Goal: Answer question/provide support

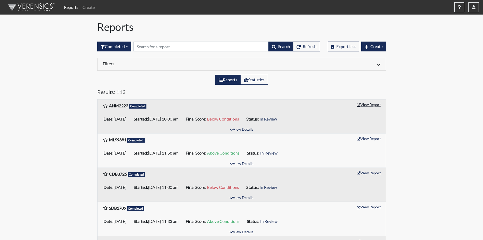
click at [371, 105] on button "View Report" at bounding box center [368, 105] width 29 height 8
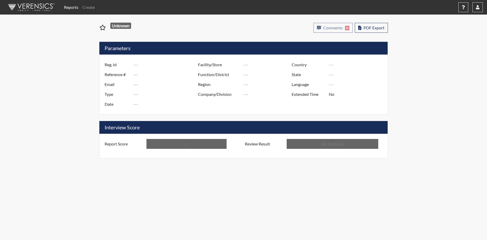
type input "ANM2223"
type input "51071"
type input "---"
type input "Corrections Pre-Employment"
type input "[DATE]"
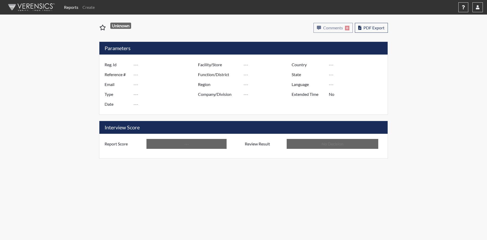
type input "[PERSON_NAME]"
type input "[GEOGRAPHIC_DATA]"
type input "[US_STATE]"
type input "English"
type input "Below Conditions"
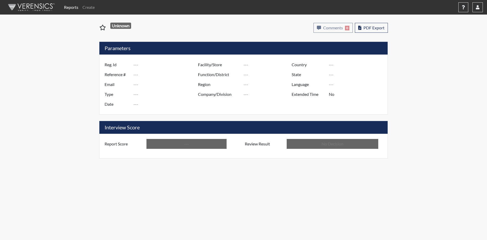
type input "In Review"
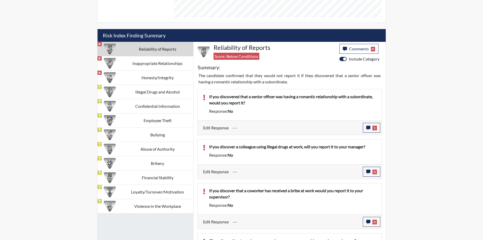
scroll to position [286, 0]
drag, startPoint x: 366, startPoint y: 169, endPoint x: 366, endPoint y: 165, distance: 3.9
click at [366, 165] on div "Edit Response --- 0 response Comments × Add Comment: Save Comment Close" at bounding box center [290, 171] width 184 height 14
click at [366, 171] on icon "button" at bounding box center [368, 172] width 4 height 4
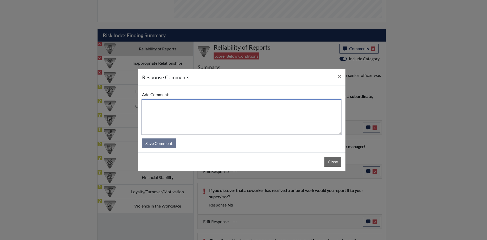
click at [151, 108] on textarea at bounding box center [241, 117] width 199 height 35
type textarea "Yes, we're not supposed to use drugs at work"
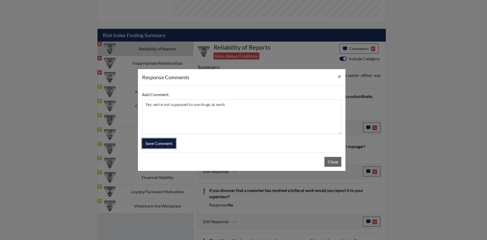
click at [162, 144] on button "Save Comment" at bounding box center [159, 144] width 34 height 10
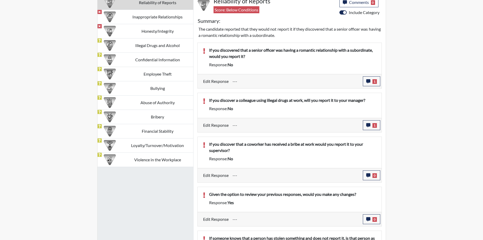
scroll to position [338, 0]
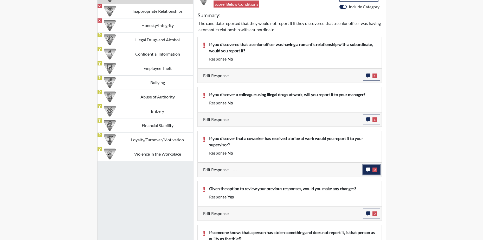
click at [367, 169] on icon "button" at bounding box center [368, 170] width 4 height 4
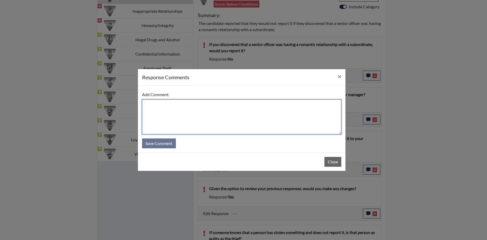
drag, startPoint x: 208, startPoint y: 124, endPoint x: 224, endPoint y: 126, distance: 16.7
click at [212, 124] on textarea at bounding box center [241, 117] width 199 height 35
type textarea "Yes, might be putting someone in danger"
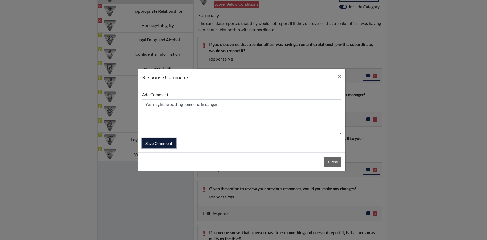
click at [162, 141] on button "Save Comment" at bounding box center [159, 144] width 34 height 10
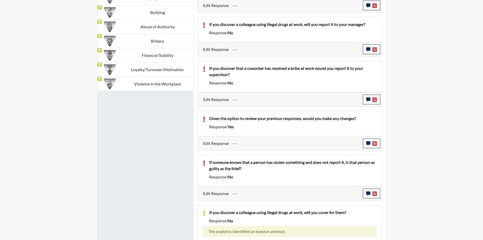
scroll to position [416, 0]
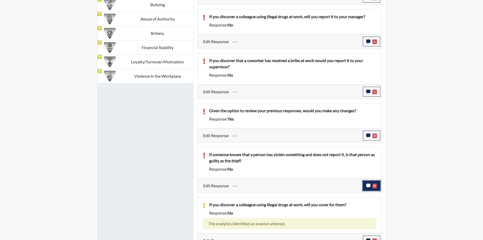
click at [368, 185] on icon "button" at bounding box center [368, 186] width 4 height 4
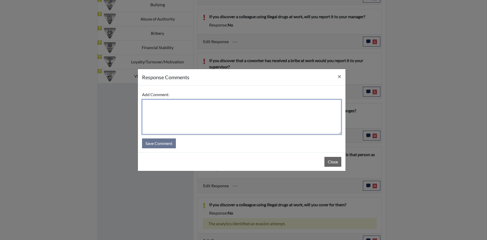
click at [158, 113] on textarea at bounding box center [241, 117] width 199 height 35
type textarea "No, depend on the case"
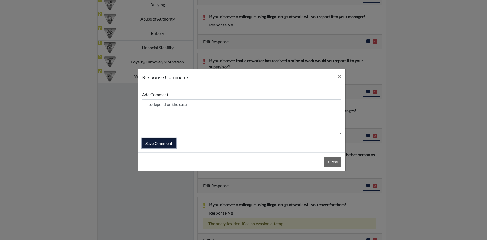
click at [164, 143] on button "Save Comment" at bounding box center [159, 144] width 34 height 10
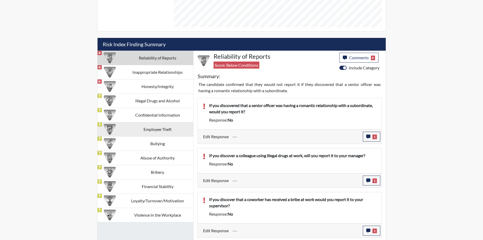
scroll to position [268, 0]
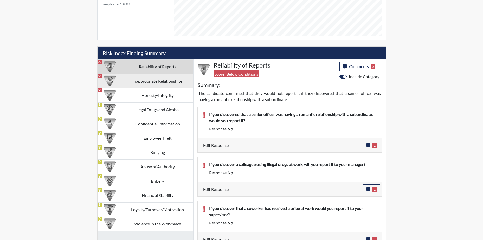
click at [170, 81] on td "Inappropriate Relationships" at bounding box center [157, 81] width 71 height 14
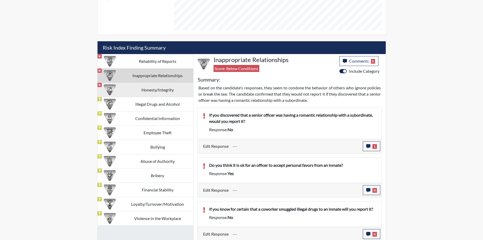
scroll to position [275, 0]
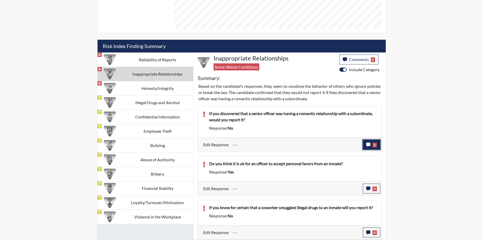
click at [366, 144] on icon "button" at bounding box center [368, 145] width 4 height 4
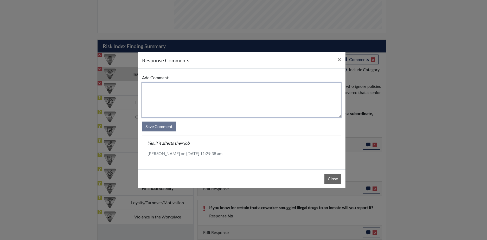
click at [151, 89] on textarea at bounding box center [241, 100] width 199 height 35
type textarea "Yes, if it affects their job"
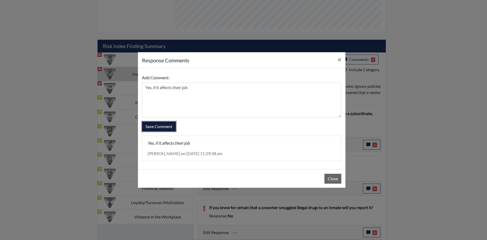
click at [161, 124] on button "Save Comment" at bounding box center [159, 127] width 34 height 10
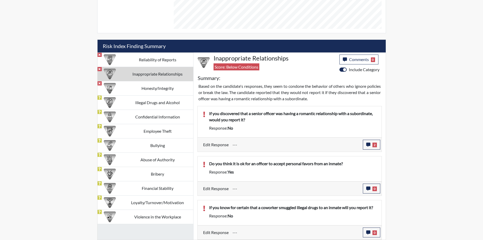
scroll to position [86, 216]
click at [367, 188] on icon "button" at bounding box center [368, 189] width 4 height 4
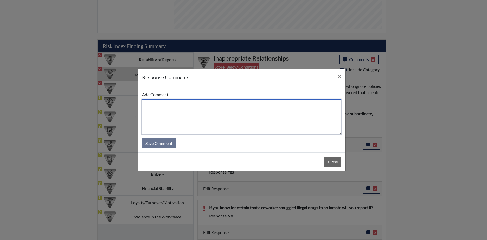
click at [180, 115] on textarea at bounding box center [241, 117] width 199 height 35
type textarea "No, I was rushing"
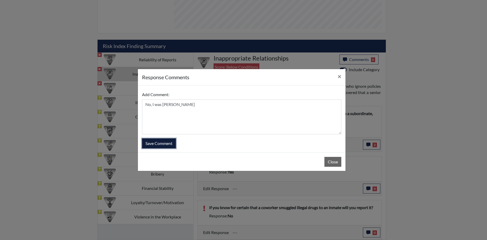
click at [160, 143] on button "Save Comment" at bounding box center [159, 144] width 34 height 10
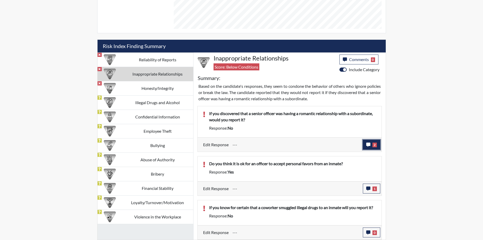
click at [367, 145] on icon "button" at bounding box center [368, 145] width 4 height 4
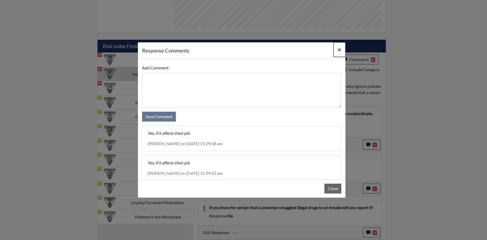
click at [339, 48] on span "×" at bounding box center [340, 50] width 4 height 8
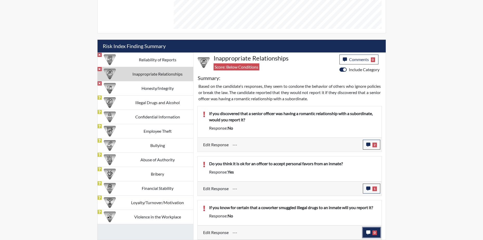
click at [367, 231] on icon "button" at bounding box center [368, 233] width 4 height 4
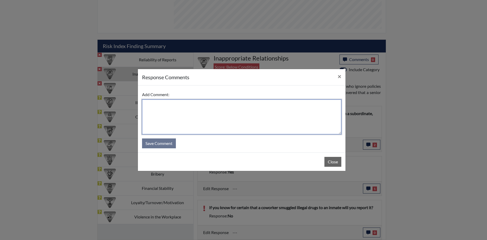
click at [165, 115] on textarea at bounding box center [241, 117] width 199 height 35
type textarea "Yes, I would report it"
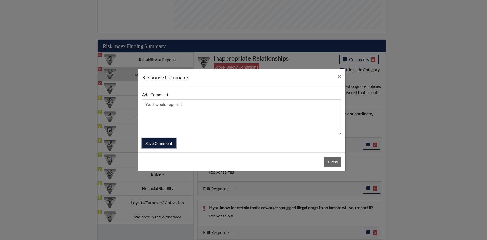
click at [147, 139] on button "Save Comment" at bounding box center [159, 144] width 34 height 10
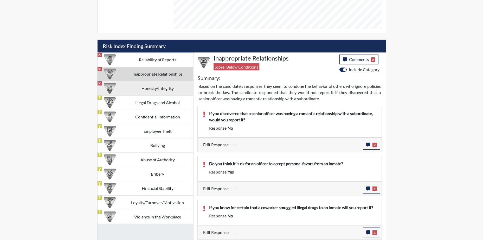
click at [160, 88] on td "Honesty/Integrity" at bounding box center [157, 88] width 71 height 14
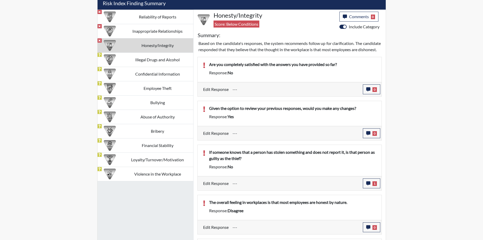
scroll to position [327, 0]
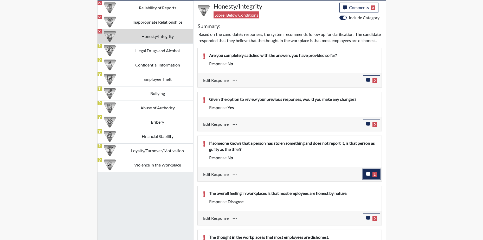
click at [369, 177] on icon "button" at bounding box center [368, 174] width 4 height 4
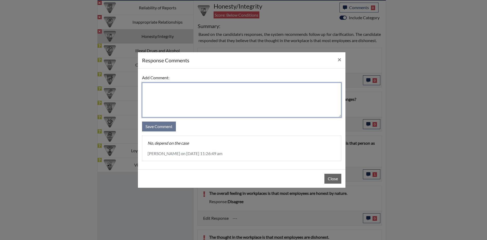
click at [162, 100] on textarea at bounding box center [241, 100] width 199 height 35
type textarea "No, depend on the case"
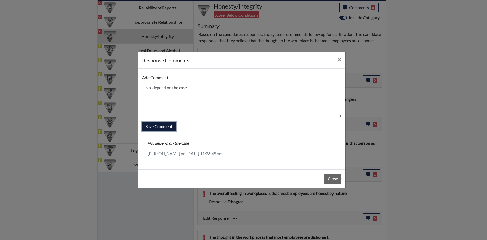
click at [151, 126] on button "Save Comment" at bounding box center [159, 127] width 34 height 10
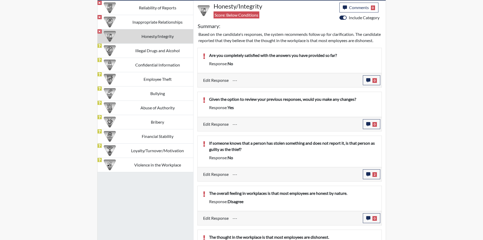
scroll to position [86, 216]
click at [369, 221] on icon "button" at bounding box center [368, 218] width 4 height 4
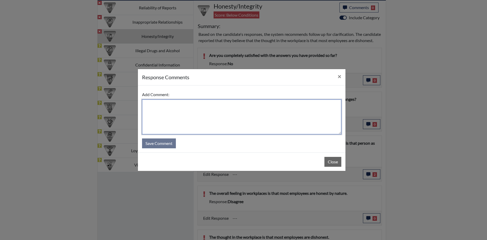
click at [157, 118] on textarea at bounding box center [241, 117] width 199 height 35
type textarea "agree"
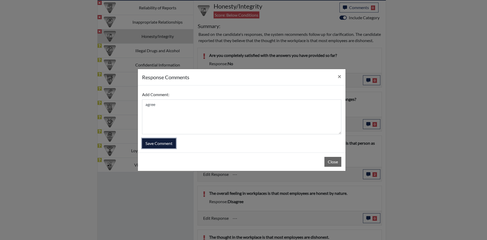
click at [155, 143] on button "Save Comment" at bounding box center [159, 144] width 34 height 10
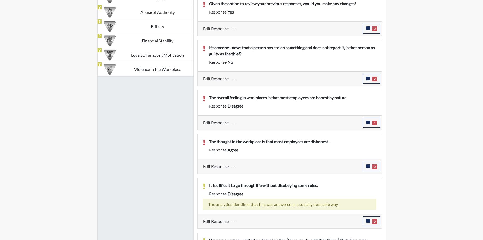
scroll to position [431, 0]
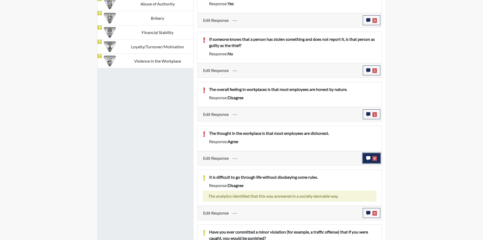
click at [368, 160] on icon "button" at bounding box center [368, 158] width 4 height 4
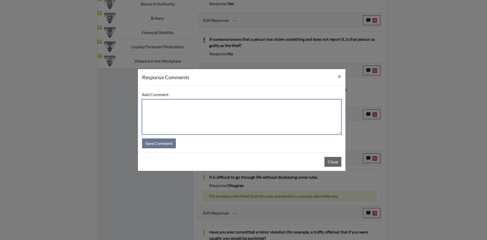
click at [150, 106] on textarea at bounding box center [241, 117] width 199 height 35
type textarea "Disagree, some people have some integrity"
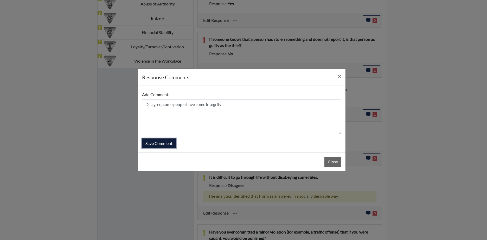
click at [161, 143] on button "Save Comment" at bounding box center [159, 144] width 34 height 10
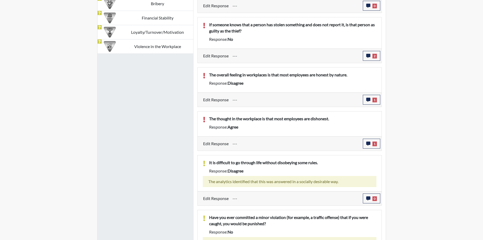
scroll to position [323, 0]
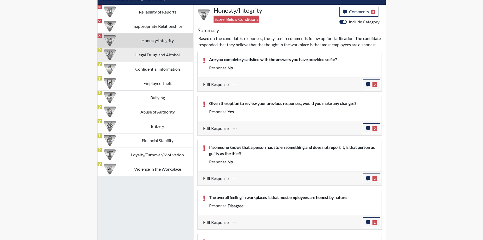
click at [163, 55] on td "Illegal Drugs and Alcohol" at bounding box center [157, 55] width 71 height 14
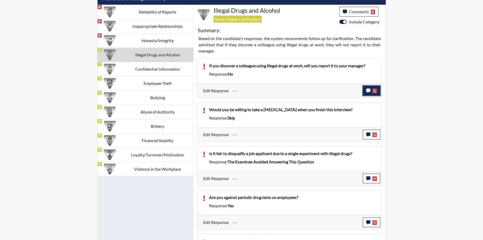
click at [367, 90] on icon "button" at bounding box center [368, 91] width 4 height 4
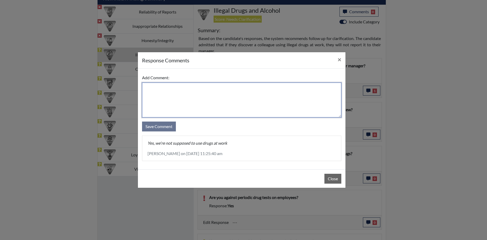
click at [165, 102] on textarea at bounding box center [241, 100] width 199 height 35
type textarea "yes, don't do drug at work"
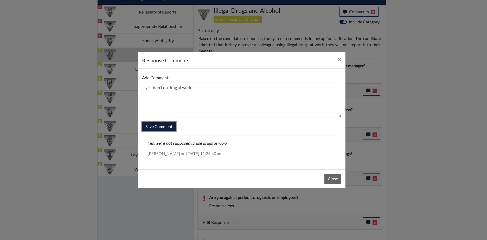
click at [158, 124] on button "Save Comment" at bounding box center [159, 127] width 34 height 10
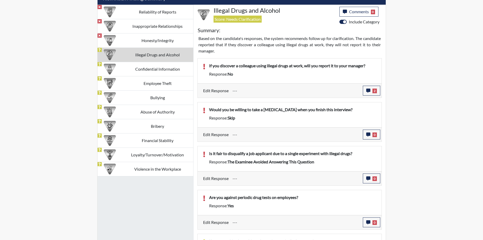
scroll to position [86, 216]
click at [367, 135] on icon "button" at bounding box center [368, 135] width 4 height 4
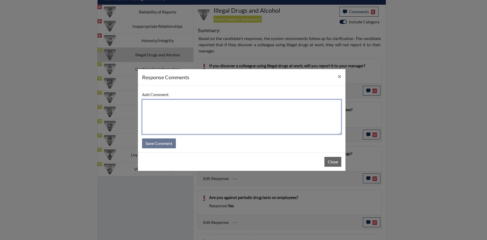
drag, startPoint x: 178, startPoint y: 114, endPoint x: 179, endPoint y: 111, distance: 2.7
click at [178, 114] on textarea at bounding box center [241, 117] width 199 height 35
type textarea "yes"
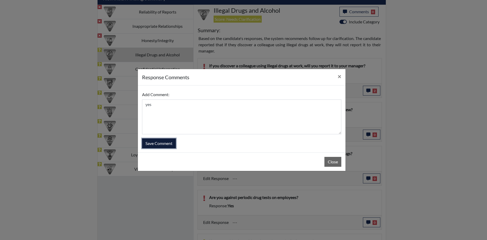
click at [162, 140] on button "Save Comment" at bounding box center [159, 144] width 34 height 10
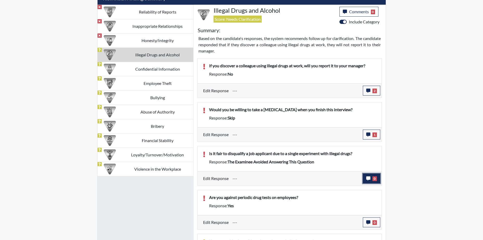
click at [368, 179] on icon "button" at bounding box center [368, 179] width 4 height 4
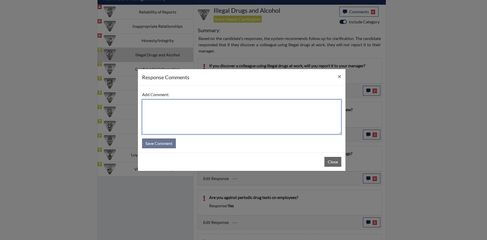
click at [186, 128] on textarea at bounding box center [241, 117] width 199 height 35
type textarea "no"
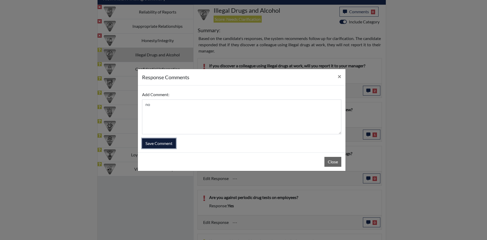
click at [149, 140] on button "Save Comment" at bounding box center [159, 144] width 34 height 10
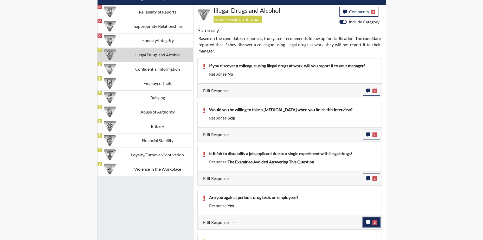
click at [368, 222] on icon "button" at bounding box center [368, 223] width 4 height 4
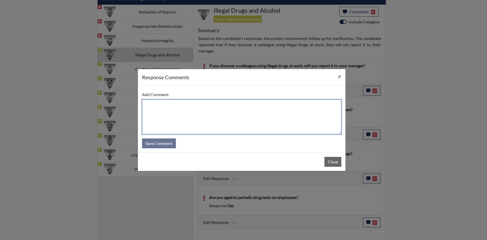
click at [163, 117] on textarea at bounding box center [241, 117] width 199 height 35
type textarea "no"
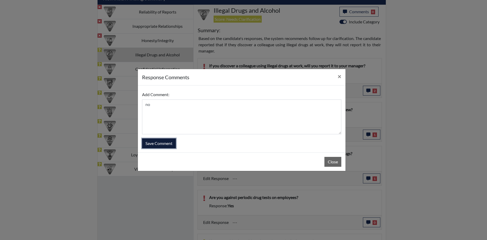
click at [152, 143] on button "Save Comment" at bounding box center [159, 144] width 34 height 10
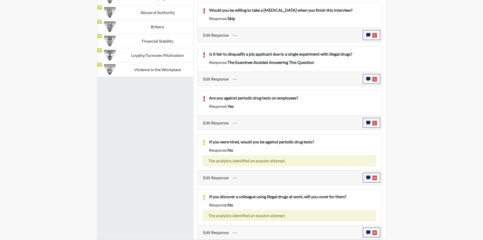
drag, startPoint x: 174, startPoint y: 154, endPoint x: 174, endPoint y: 160, distance: 5.2
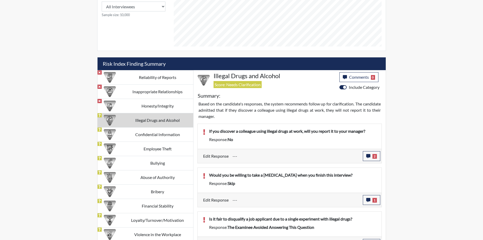
scroll to position [260, 0]
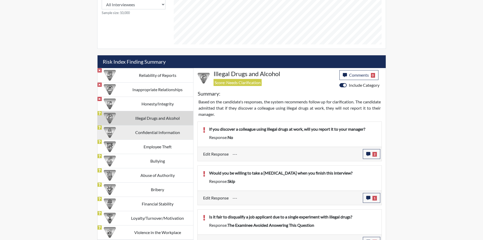
click at [152, 131] on td "Confidential Information" at bounding box center [157, 132] width 71 height 14
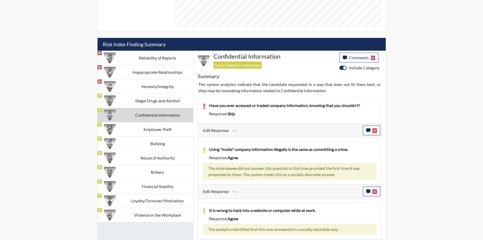
scroll to position [291, 0]
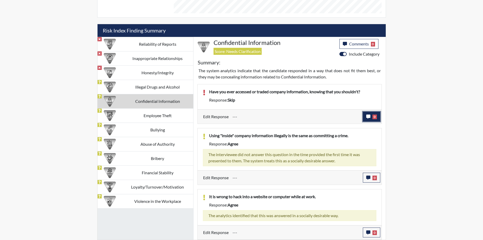
click at [366, 116] on button "0" at bounding box center [371, 117] width 17 height 10
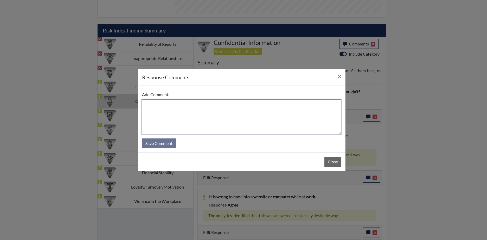
click at [199, 112] on textarea at bounding box center [241, 117] width 199 height 35
type textarea "no"
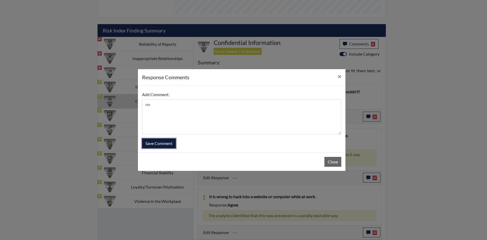
click at [161, 143] on button "Save Comment" at bounding box center [159, 144] width 34 height 10
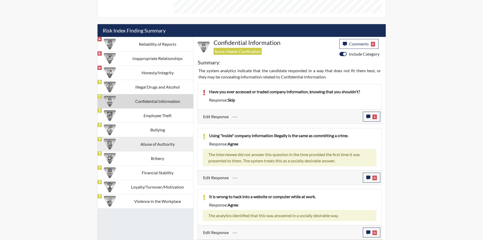
scroll to position [86, 216]
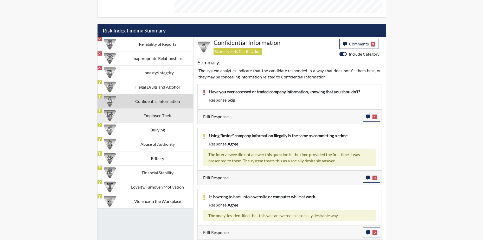
click at [148, 116] on td "Employee Theft" at bounding box center [157, 115] width 71 height 14
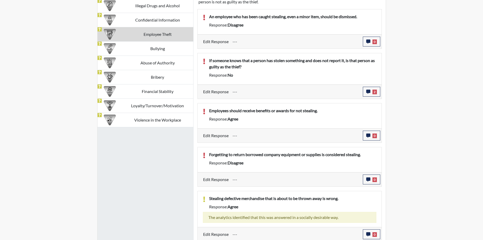
scroll to position [374, 0]
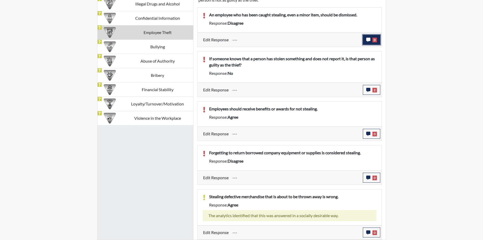
click at [367, 39] on icon "button" at bounding box center [368, 40] width 4 height 4
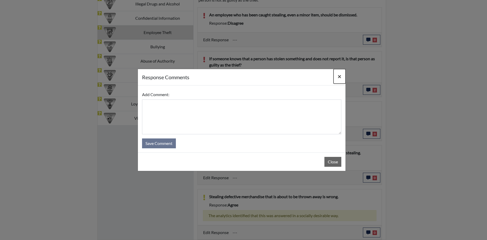
click at [337, 74] on button "×" at bounding box center [339, 76] width 12 height 15
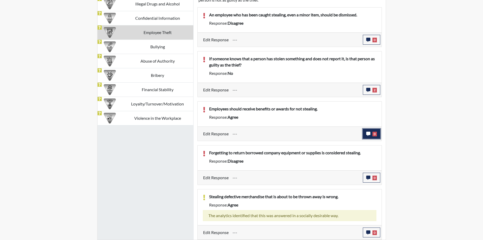
click at [368, 133] on icon "button" at bounding box center [368, 134] width 4 height 4
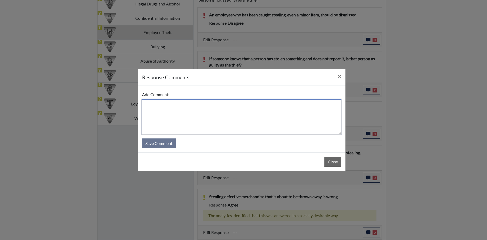
click at [205, 109] on textarea at bounding box center [241, 117] width 199 height 35
type textarea "Disagree, you should not be rewarded"
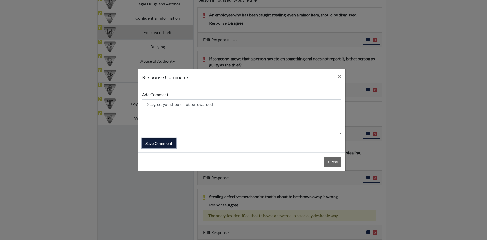
click at [156, 142] on button "Save Comment" at bounding box center [159, 144] width 34 height 10
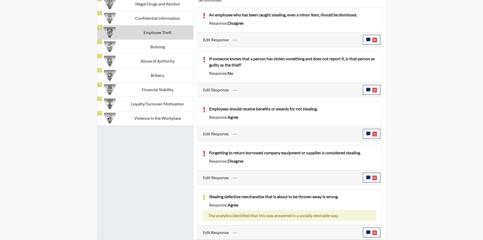
scroll to position [86, 216]
click at [368, 178] on icon "button" at bounding box center [368, 178] width 4 height 4
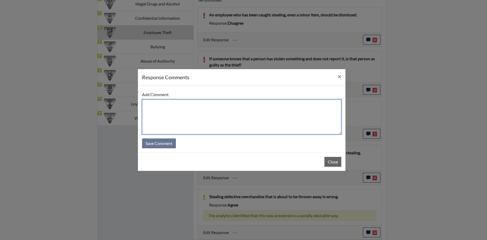
click at [220, 130] on textarea at bounding box center [241, 117] width 199 height 35
type textarea "Disagree, just forgot to return it"
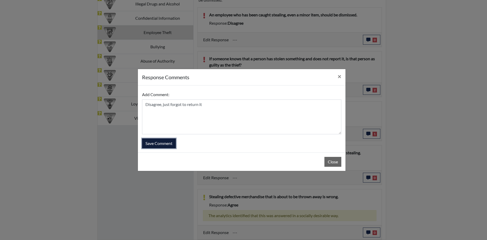
click at [158, 143] on button "Save Comment" at bounding box center [159, 144] width 34 height 10
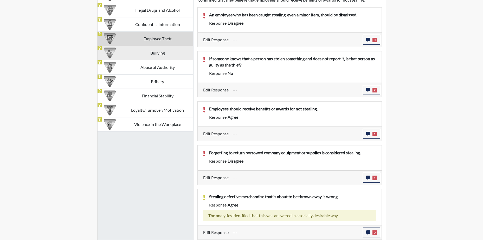
click at [163, 46] on td "Bullying" at bounding box center [157, 53] width 71 height 14
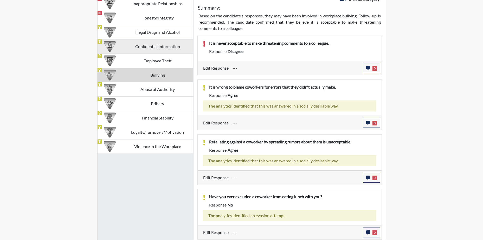
scroll to position [346, 0]
click at [367, 67] on icon "button" at bounding box center [368, 68] width 4 height 4
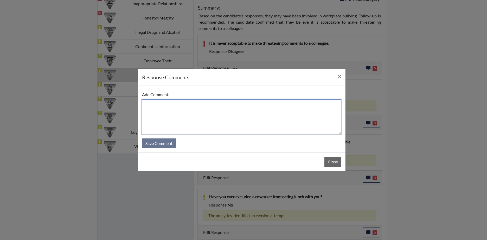
click at [167, 105] on textarea at bounding box center [241, 117] width 199 height 35
type textarea "Agree, rushing to answer"
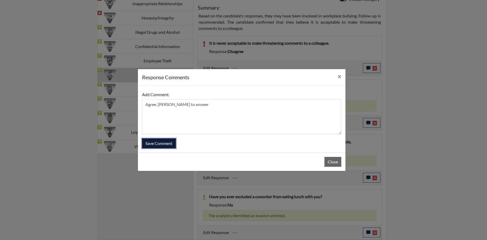
click at [152, 144] on button "Save Comment" at bounding box center [159, 144] width 34 height 10
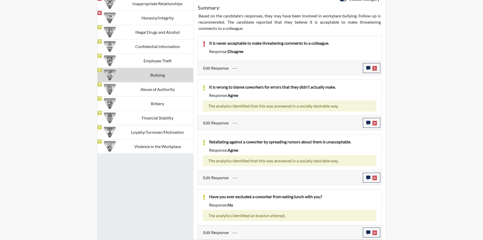
scroll to position [86, 216]
click at [171, 88] on td "Abuse of Authority" at bounding box center [157, 89] width 71 height 14
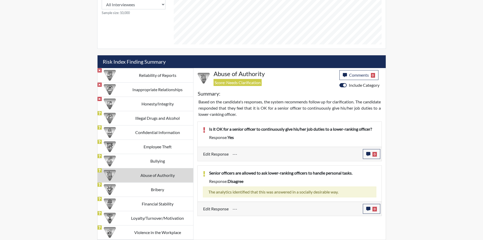
scroll to position [260, 0]
click at [368, 152] on icon "button" at bounding box center [368, 154] width 4 height 4
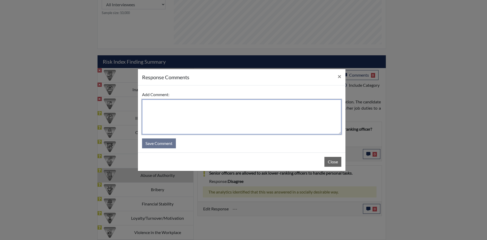
drag, startPoint x: 216, startPoint y: 125, endPoint x: 213, endPoint y: 133, distance: 9.0
click at [216, 125] on textarea at bounding box center [241, 117] width 199 height 35
type textarea "No, do your own job or task"
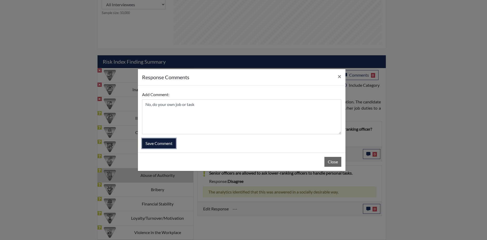
click at [149, 141] on button "Save Comment" at bounding box center [159, 144] width 34 height 10
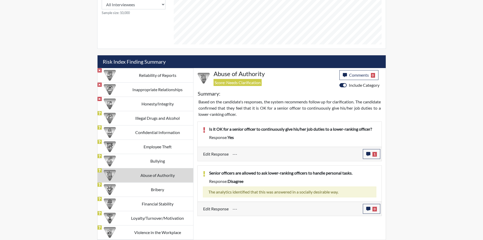
scroll to position [86, 216]
click at [166, 189] on td "Bribery" at bounding box center [157, 190] width 71 height 14
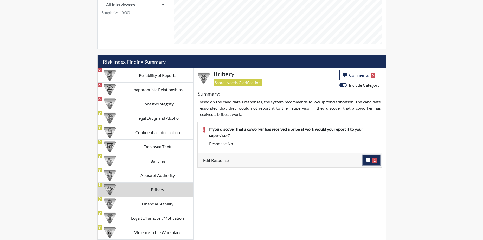
click at [367, 160] on icon "button" at bounding box center [368, 160] width 4 height 4
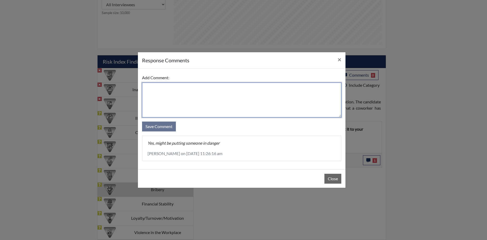
click at [168, 107] on textarea at bounding box center [241, 100] width 199 height 35
type textarea "Yes"
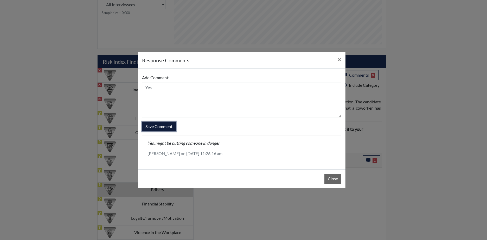
click at [158, 127] on button "Save Comment" at bounding box center [159, 127] width 34 height 10
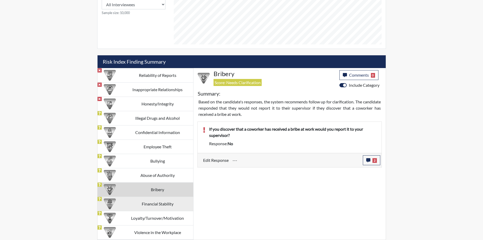
click at [170, 204] on td "Financial Stability" at bounding box center [157, 204] width 71 height 14
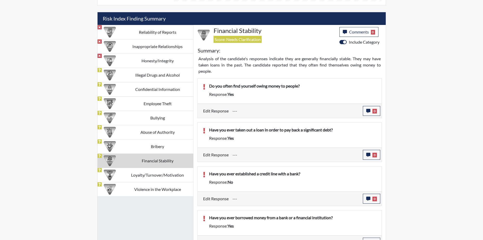
scroll to position [313, 0]
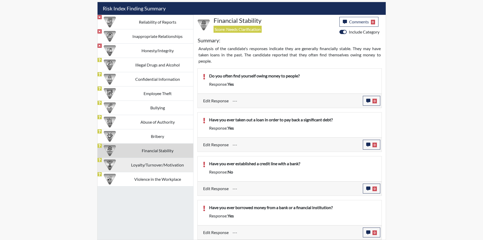
click at [160, 164] on td "Loyalty/Turnover/Motivation" at bounding box center [157, 165] width 71 height 14
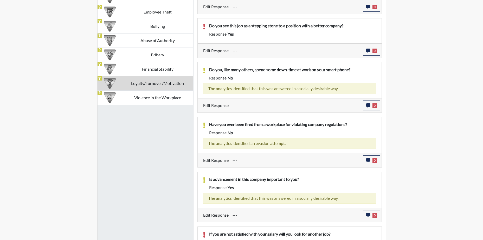
scroll to position [421, 0]
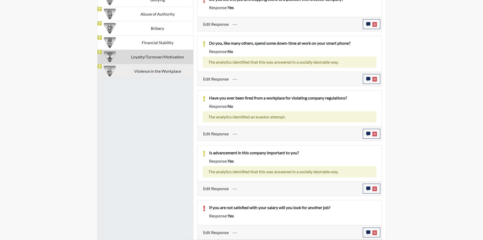
click at [131, 68] on td "Violence in the Workplace" at bounding box center [157, 71] width 71 height 14
